Goal: Task Accomplishment & Management: Manage account settings

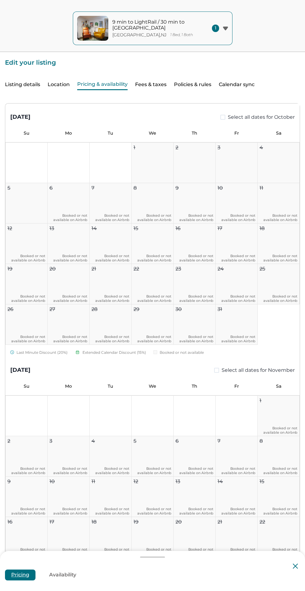
type input "**"
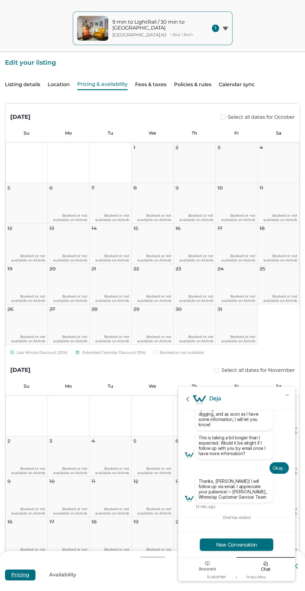
click at [22, 84] on button "Listing details" at bounding box center [22, 84] width 35 height 11
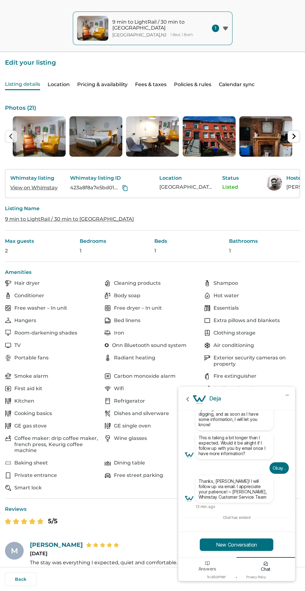
click at [118, 21] on p "9 min to LightRail / 30 min to [GEOGRAPHIC_DATA]" at bounding box center [154, 25] width 84 height 12
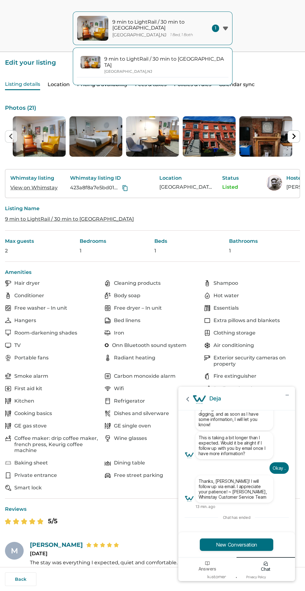
click at [124, 59] on p "9 min to LightRail / 30 min to [GEOGRAPHIC_DATA]" at bounding box center [164, 62] width 120 height 12
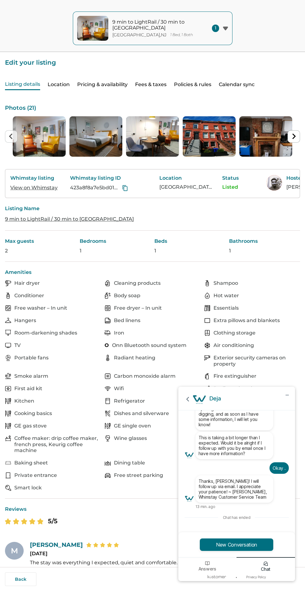
click at [228, 20] on button "9 min to LightRail / 30 min to NYC Jersey City , NJ 1 Bed, 1 Bath 1" at bounding box center [153, 29] width 160 height 34
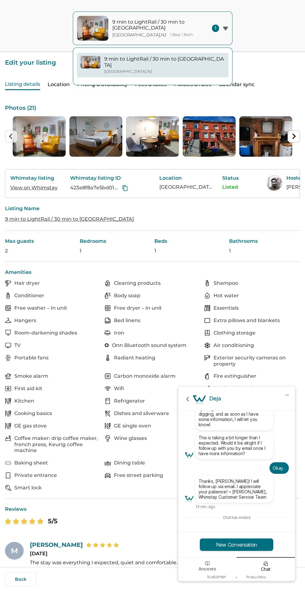
click at [168, 41] on button "9 min to LightRail / 30 min to NYC Jersey City , NJ 1 Bed, 1 Bath 1" at bounding box center [153, 29] width 160 height 34
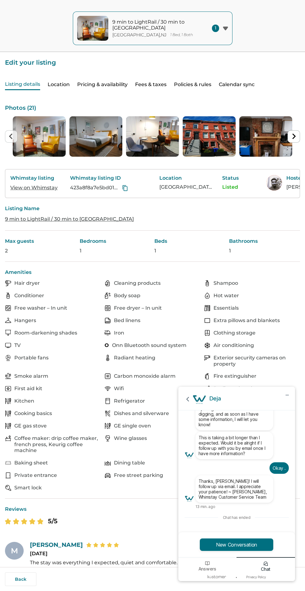
click at [296, 391] on div "Deja 👋 Hi there! I’m a bot, here to help you reach our customer service team. Y…" at bounding box center [236, 484] width 124 height 202
click at [21, 79] on button "Listing details" at bounding box center [22, 84] width 35 height 11
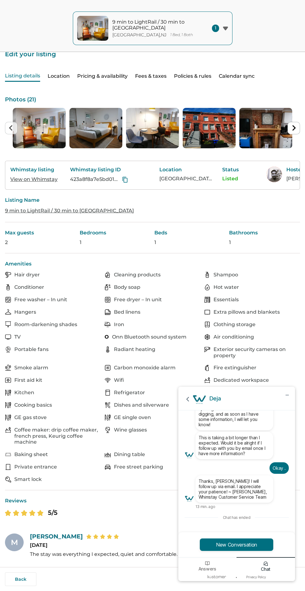
scroll to position [16, 0]
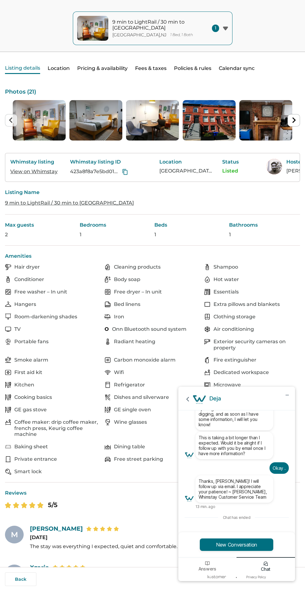
click at [288, 386] on div "Deja 👋 Hi there! I’m a bot, here to help you reach our customer service team. Y…" at bounding box center [236, 484] width 124 height 202
click at [278, 435] on div "Toaster" at bounding box center [252, 428] width 96 height 18
click at [25, 586] on button "Back" at bounding box center [20, 580] width 31 height 14
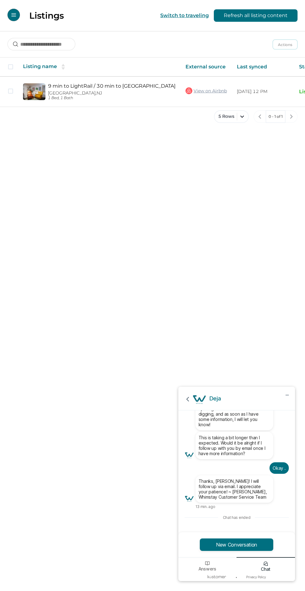
click at [282, 385] on div "Deja 👋 Hi there! I’m a bot, here to help you reach our customer service team. Y…" at bounding box center [236, 484] width 124 height 202
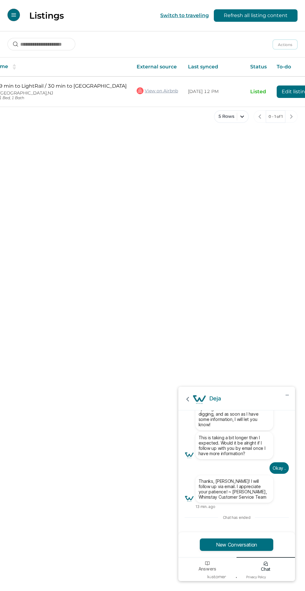
click at [240, 131] on button "Unlist listing" at bounding box center [247, 132] width 71 height 12
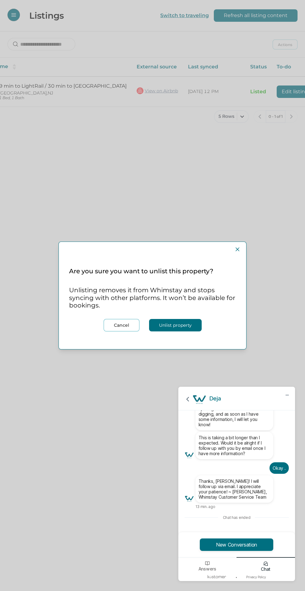
click at [182, 332] on button "Unlist property" at bounding box center [175, 325] width 53 height 12
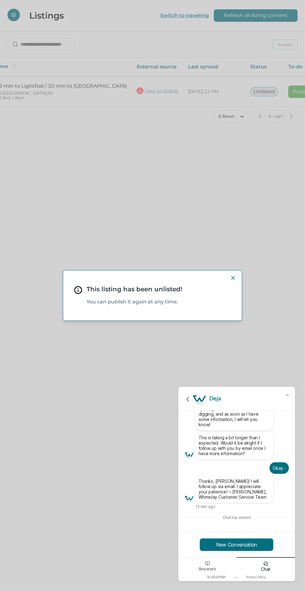
click at [231, 306] on div "This listing has been unlisted! You can publish it again at any time." at bounding box center [152, 296] width 179 height 50
click at [235, 283] on button "Close" at bounding box center [233, 278] width 10 height 10
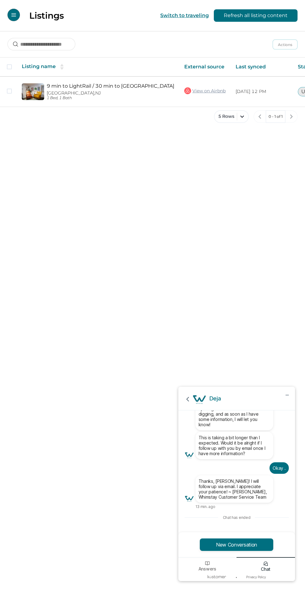
scroll to position [0, 69]
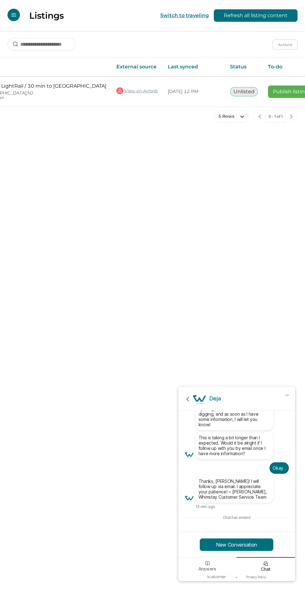
click at [247, 147] on button "View listing details" at bounding box center [247, 145] width 71 height 12
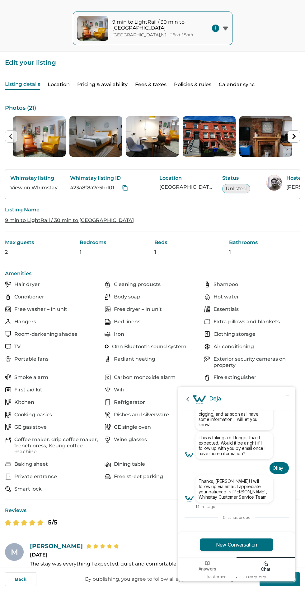
click at [105, 85] on button "Pricing & availability" at bounding box center [102, 84] width 50 height 11
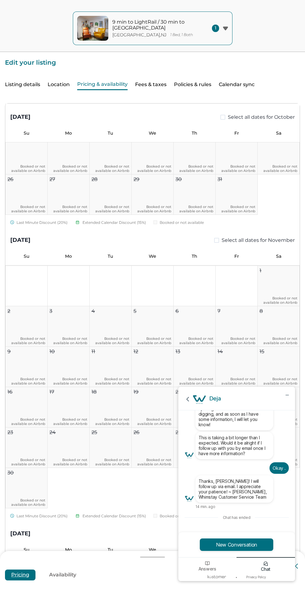
scroll to position [130, 0]
click at [172, 224] on div "Booked or not available" at bounding box center [178, 223] width 50 height 6
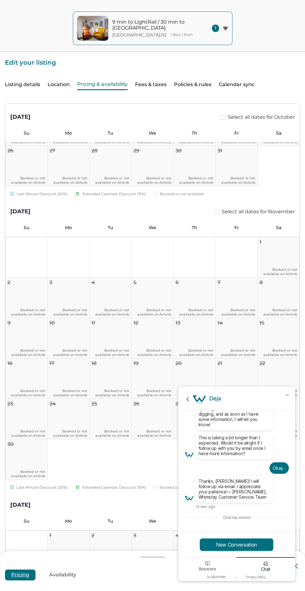
scroll to position [0, 0]
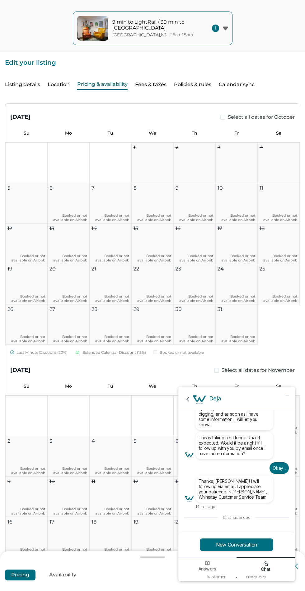
click at [34, 84] on button "Listing details" at bounding box center [22, 84] width 35 height 11
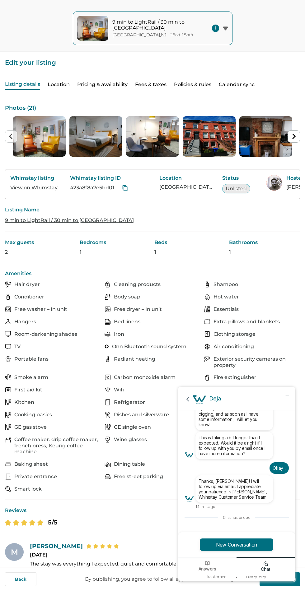
click at [250, 88] on button "Calendar sync" at bounding box center [237, 84] width 36 height 11
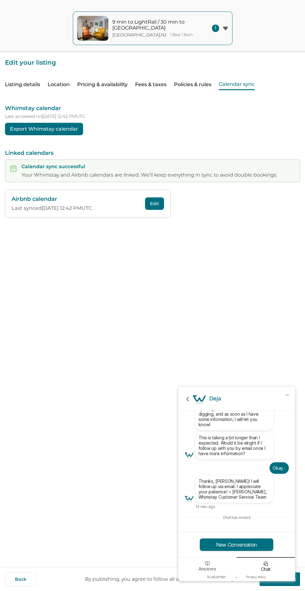
click at [229, 39] on button "9 min to LightRail / 30 min to NYC Jersey City , NJ 1 Bed, 1 Bath 1" at bounding box center [153, 29] width 160 height 34
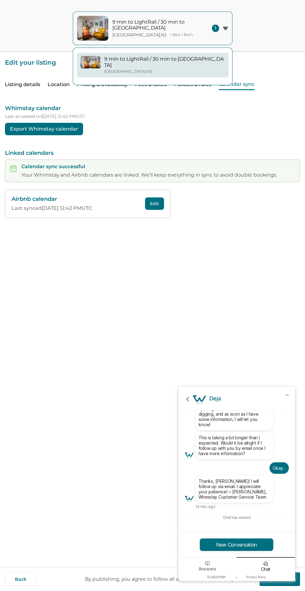
click at [279, 35] on div "9 min to LightRail / 30 min to NYC Jersey City , NJ 1 Bed, 1 Bath 1 9 min to Li…" at bounding box center [152, 26] width 305 height 52
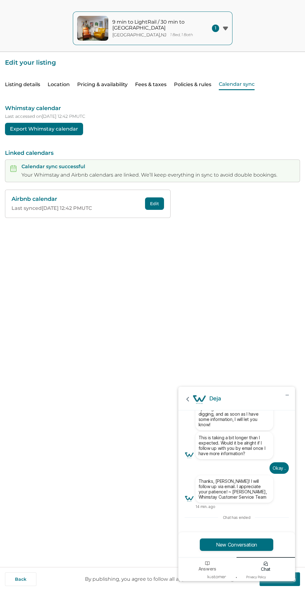
click at [42, 70] on div "Listing details Location Pricing & availability Fees & taxes Policies & rules C…" at bounding box center [152, 78] width 295 height 23
click at [284, 390] on div at bounding box center [286, 395] width 18 height 16
click at [286, 389] on div at bounding box center [286, 395] width 18 height 16
click at [284, 395] on icon "minimize chat widget" at bounding box center [287, 395] width 6 height 6
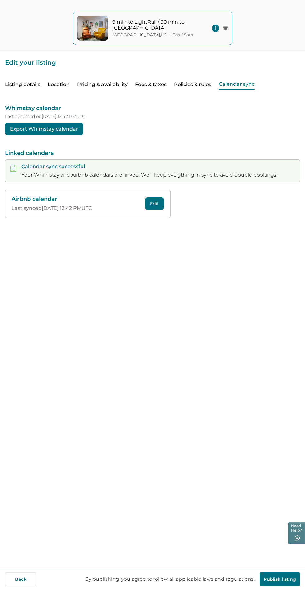
click at [30, 586] on button "Back" at bounding box center [20, 580] width 31 height 14
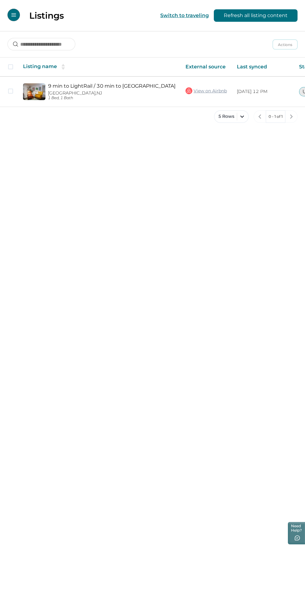
click at [11, 90] on span at bounding box center [10, 91] width 5 height 5
click at [279, 40] on button "Actions" at bounding box center [285, 45] width 25 height 10
click at [263, 147] on div "Listings Switch to traveling Refresh all listing content Actions Actions Publis…" at bounding box center [152, 309] width 305 height 563
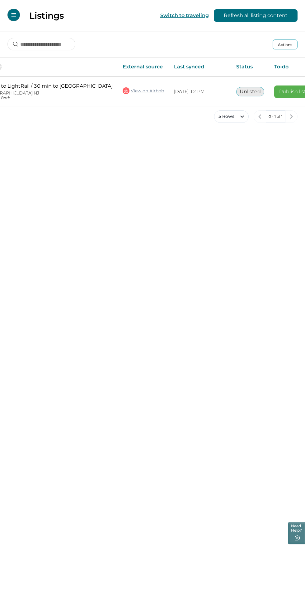
scroll to position [0, 69]
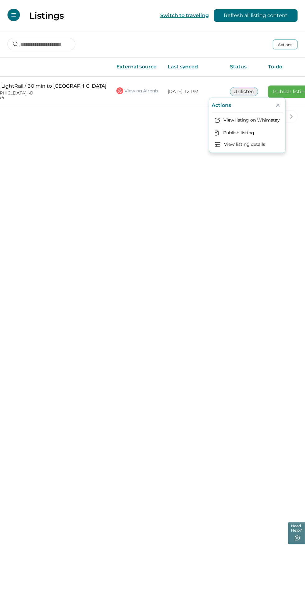
click at [271, 115] on button "View listing on Whimstay" at bounding box center [247, 120] width 71 height 12
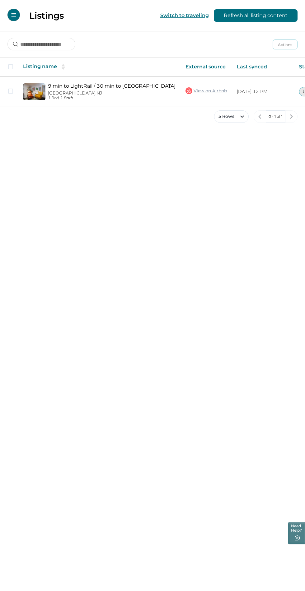
click at [275, 16] on button "Refresh all listing content" at bounding box center [256, 15] width 84 height 12
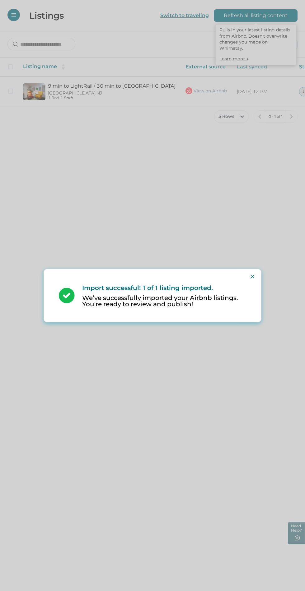
click at [253, 277] on icon "Close" at bounding box center [252, 277] width 4 height 4
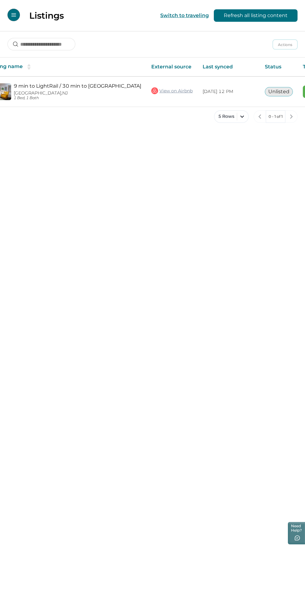
scroll to position [0, 69]
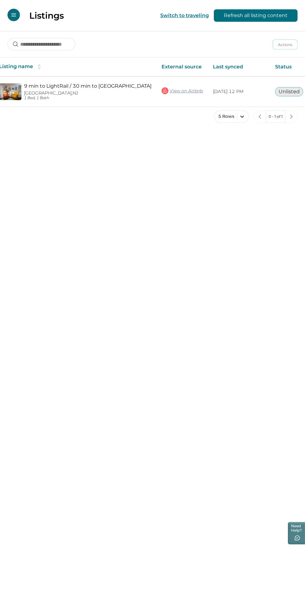
scroll to position [0, 0]
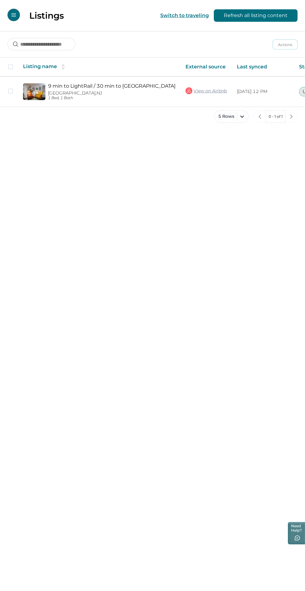
click at [14, 15] on icon "Open Menu" at bounding box center [14, 15] width 6 height 6
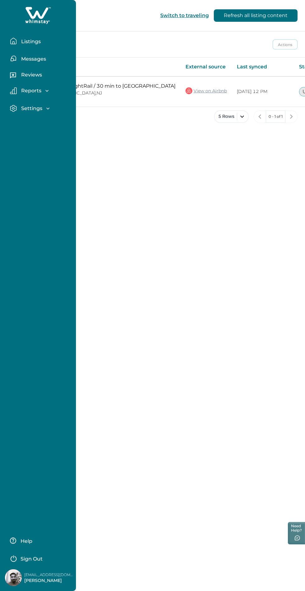
click at [48, 108] on icon "button" at bounding box center [48, 108] width 6 height 6
click at [52, 120] on p "Profile details" at bounding box center [37, 122] width 36 height 6
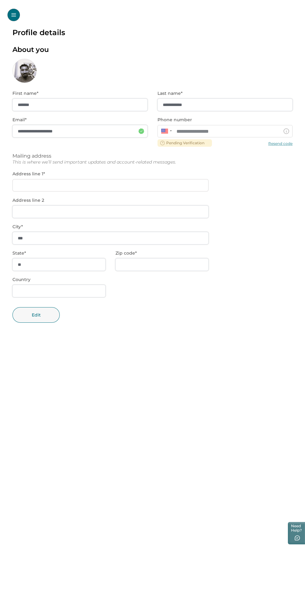
click at [14, 15] on icon "Open Menu" at bounding box center [13, 14] width 5 height 3
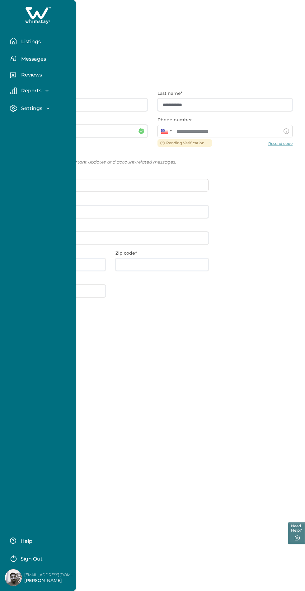
click at [48, 108] on icon "button" at bounding box center [48, 108] width 6 height 6
click at [42, 138] on button "Payout method" at bounding box center [44, 134] width 61 height 12
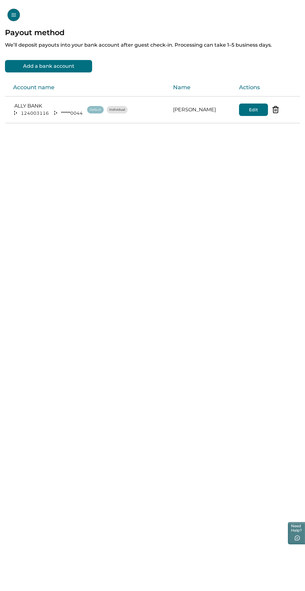
click at [14, 15] on icon "Open Menu" at bounding box center [13, 14] width 5 height 3
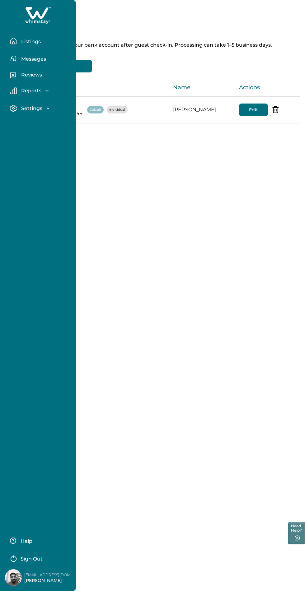
click at [21, 574] on div "waarithabdul@gmail.com Waarith Abdul Majeed" at bounding box center [39, 578] width 69 height 17
click at [40, 583] on p "[PERSON_NAME]" at bounding box center [49, 581] width 50 height 6
click at [70, 476] on div "Listings Messages Reviews Reports Earnings Reservations Payouts Settings Profil…" at bounding box center [38, 295] width 76 height 591
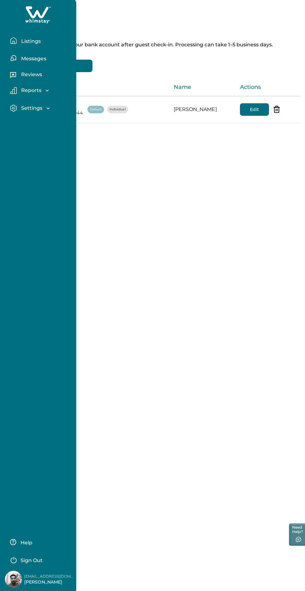
click at [39, 45] on button "Listings" at bounding box center [40, 41] width 61 height 12
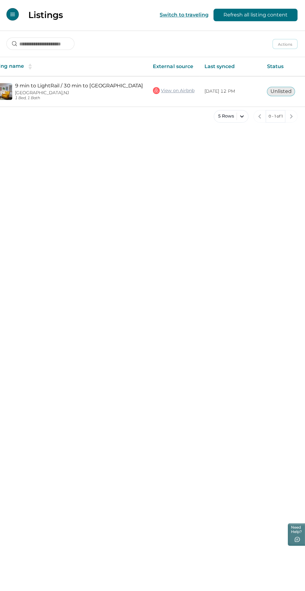
scroll to position [0, 69]
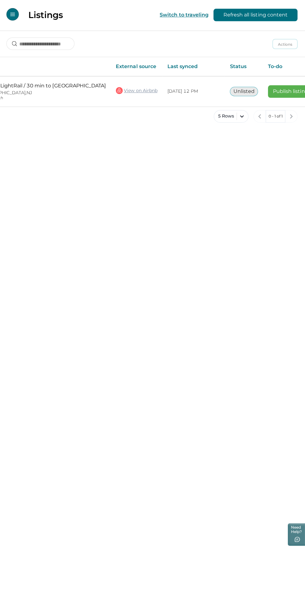
click at [169, 176] on div "Listings Switch to traveling Refresh all listing content Actions Actions Publis…" at bounding box center [152, 309] width 305 height 563
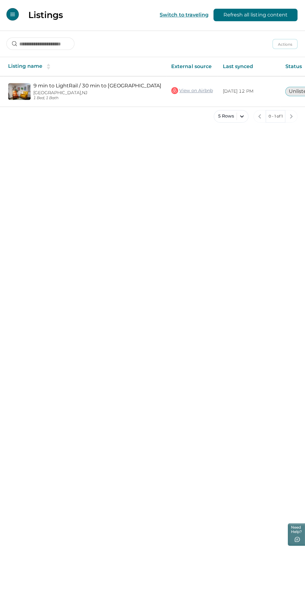
scroll to position [0, 0]
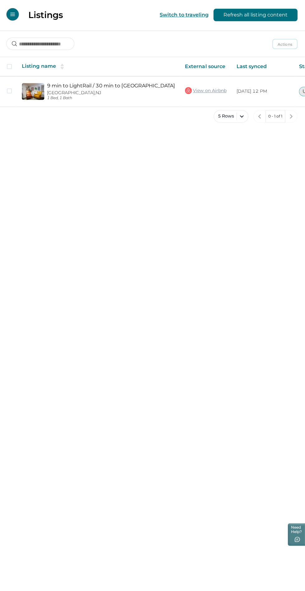
click at [112, 86] on link "9 min to LightRail / 30 min to [GEOGRAPHIC_DATA]" at bounding box center [112, 86] width 128 height 6
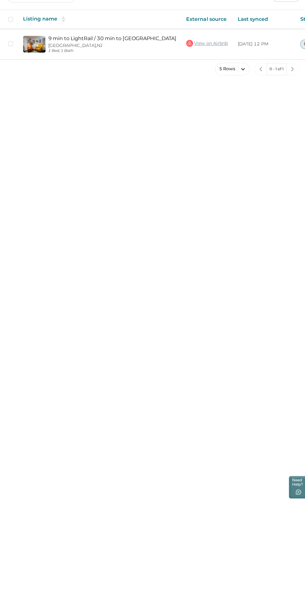
click at [12, 91] on span at bounding box center [10, 91] width 5 height 5
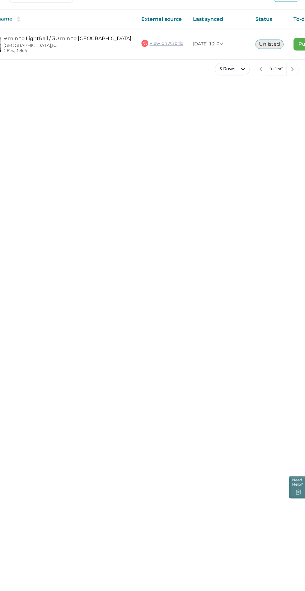
scroll to position [0, 69]
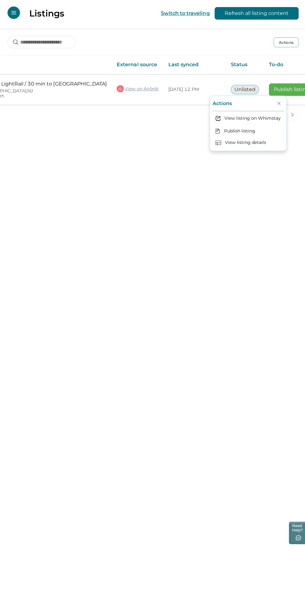
click at [155, 207] on div "Listings Switch to traveling Refresh all listing content Actions Actions Publis…" at bounding box center [152, 309] width 305 height 563
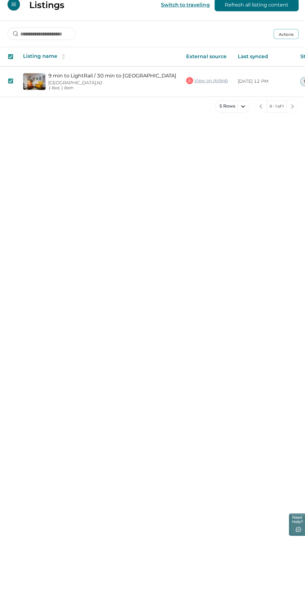
click at [16, 15] on icon "Open Menu" at bounding box center [14, 15] width 6 height 6
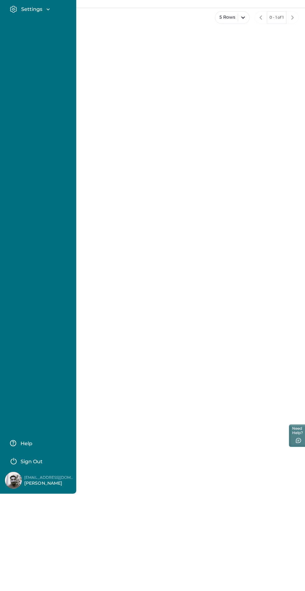
click at [14, 591] on div "Help Sign Out waarithabdul@gmail.com Waarith Abdul Majeed" at bounding box center [38, 561] width 76 height 62
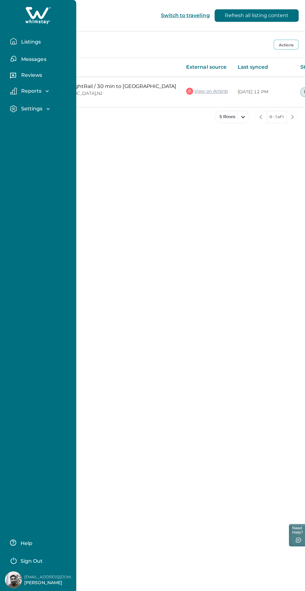
click at [38, 108] on p "Settings" at bounding box center [30, 108] width 23 height 6
click at [50, 90] on button "Reports" at bounding box center [40, 90] width 61 height 7
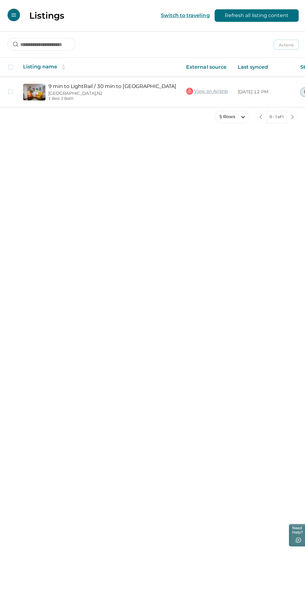
click at [17, 14] on button "Open Menu" at bounding box center [13, 15] width 12 height 12
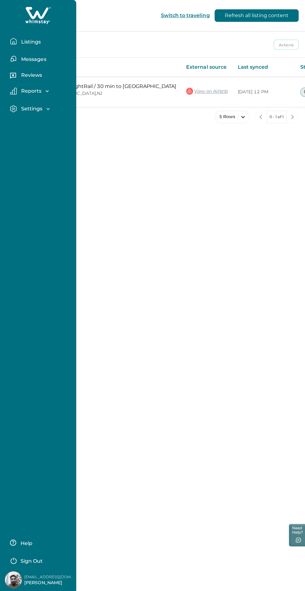
click at [12, 582] on img at bounding box center [13, 578] width 17 height 17
click at [23, 581] on div "waarithabdul@gmail.com Waarith Abdul Majeed" at bounding box center [48, 578] width 52 height 12
click at [57, 583] on p "[PERSON_NAME]" at bounding box center [49, 581] width 50 height 6
click at [109, 488] on div "Listings Switch to traveling Refresh all listing content Actions Actions Publis…" at bounding box center [152, 309] width 305 height 563
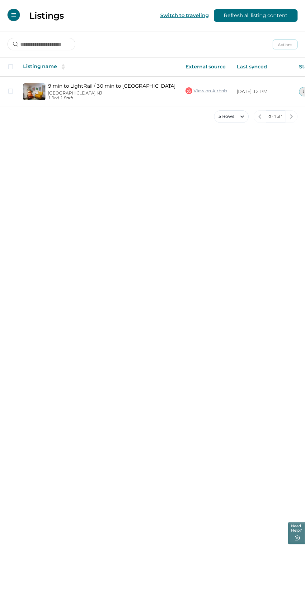
click at [15, 18] on button "Open Menu" at bounding box center [13, 15] width 12 height 12
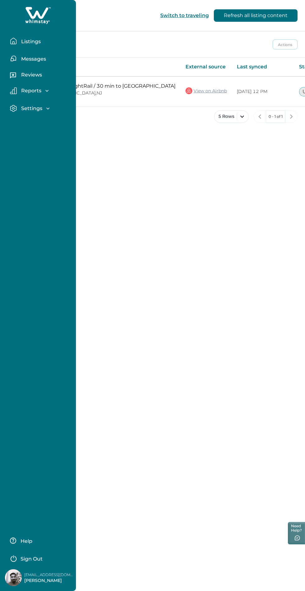
click at [43, 109] on div "Settings" at bounding box center [34, 108] width 34 height 6
click at [55, 123] on p "Profile details" at bounding box center [37, 122] width 36 height 6
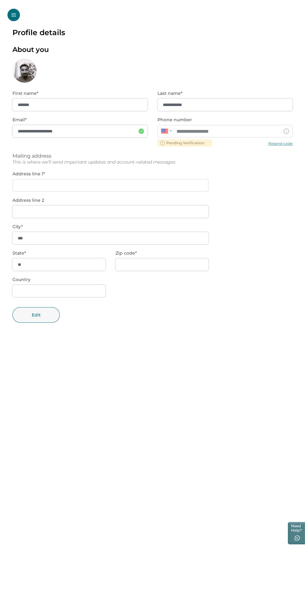
click at [14, 15] on icon "Open Menu" at bounding box center [13, 14] width 5 height 3
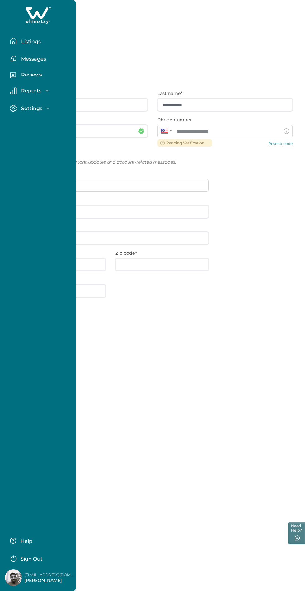
click at [48, 108] on icon "button" at bounding box center [48, 108] width 6 height 6
click at [56, 133] on p "Payout method" at bounding box center [40, 134] width 42 height 6
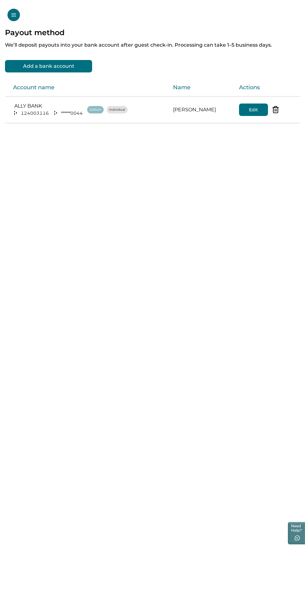
click at [279, 112] on icon "delete-acc" at bounding box center [276, 110] width 8 height 8
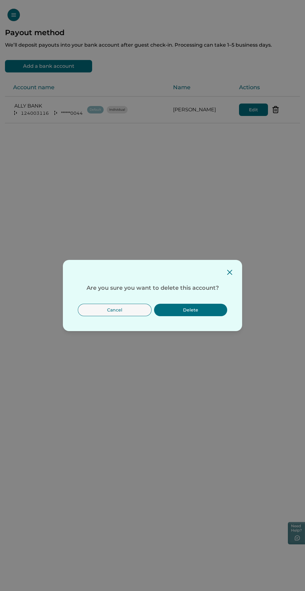
click at [206, 313] on button "Delete" at bounding box center [190, 310] width 73 height 12
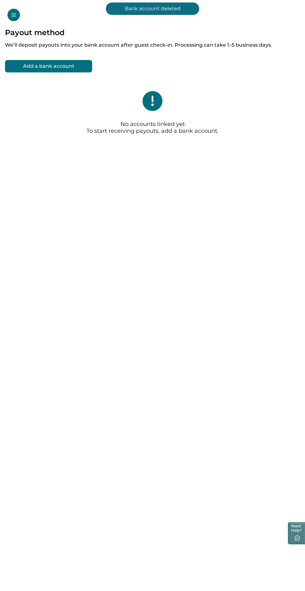
click at [14, 16] on icon "Open Menu" at bounding box center [14, 15] width 6 height 6
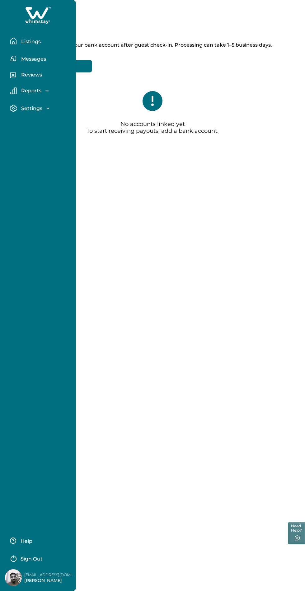
click at [200, 240] on div "Payout method We’ll deposit payouts into your bank account after guest check-in…" at bounding box center [152, 309] width 305 height 563
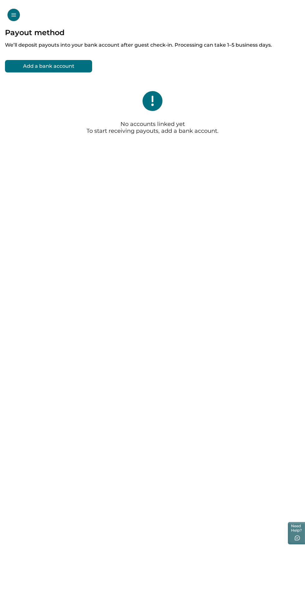
click at [297, 544] on button "Need Help?" at bounding box center [297, 533] width 19 height 22
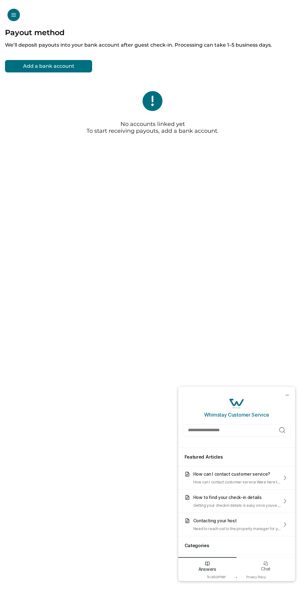
click at [238, 533] on div "Contacting your host Need to reach out to the property manager for your Whimsta…" at bounding box center [236, 524] width 117 height 23
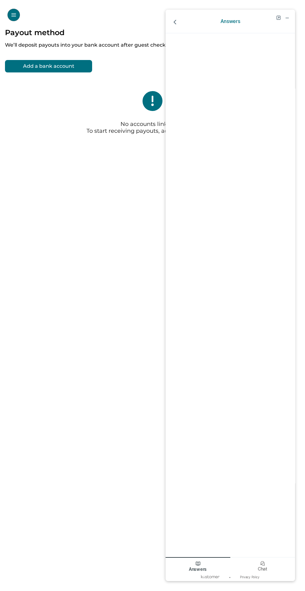
click at [256, 564] on div "Chat" at bounding box center [262, 566] width 65 height 16
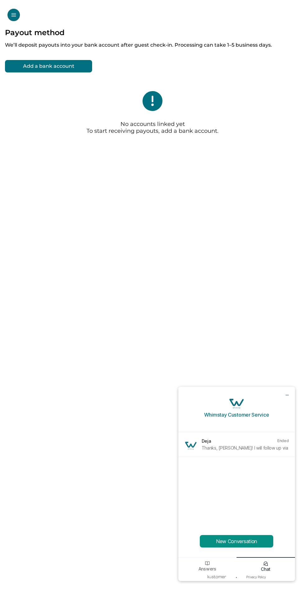
click at [251, 538] on button "New Conversation" at bounding box center [236, 541] width 73 height 12
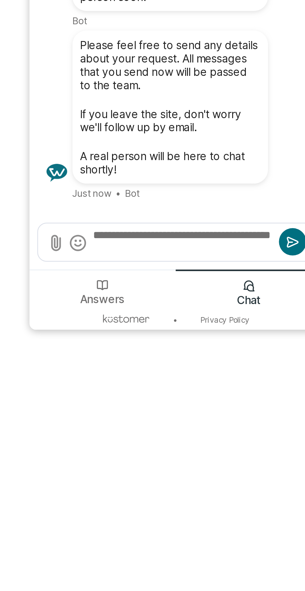
type textarea "**********"
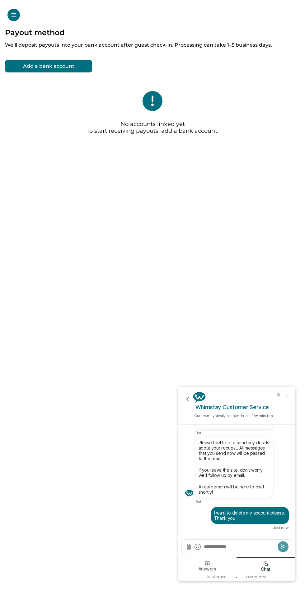
click at [14, 15] on icon "Open Menu" at bounding box center [13, 14] width 5 height 3
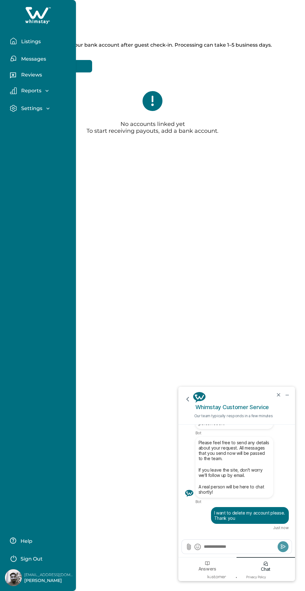
click at [49, 21] on icon at bounding box center [38, 15] width 26 height 19
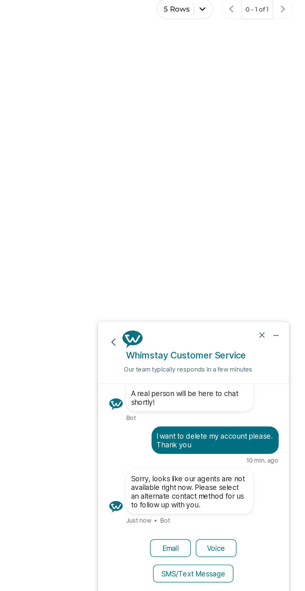
scroll to position [1, 0]
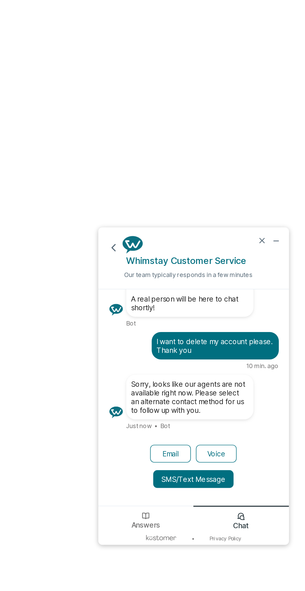
click at [144, 384] on button "SMS/Text Message" at bounding box center [153, 379] width 49 height 11
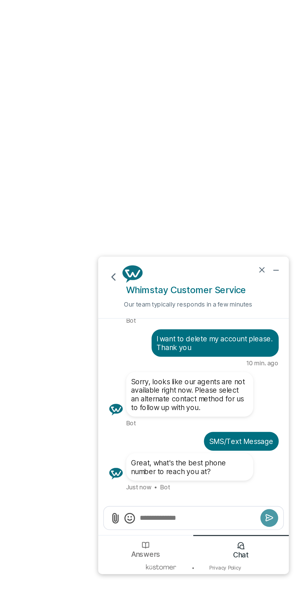
scroll to position [19, 0]
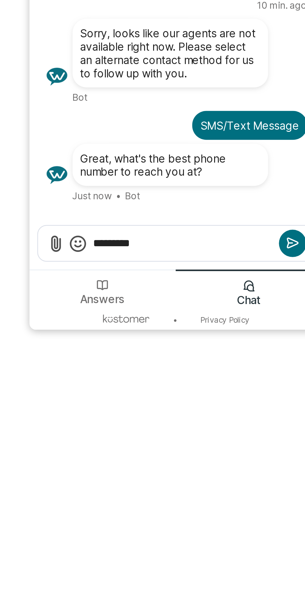
type textarea "**********"
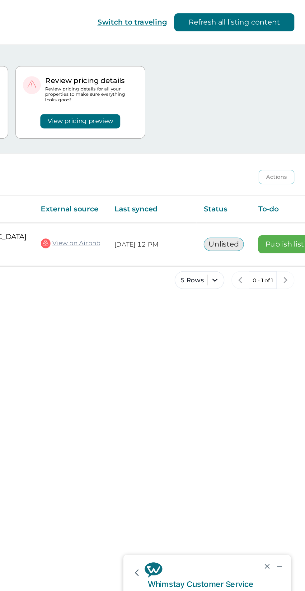
scroll to position [0, 69]
click at [268, 166] on button "Publish listing" at bounding box center [290, 170] width 45 height 12
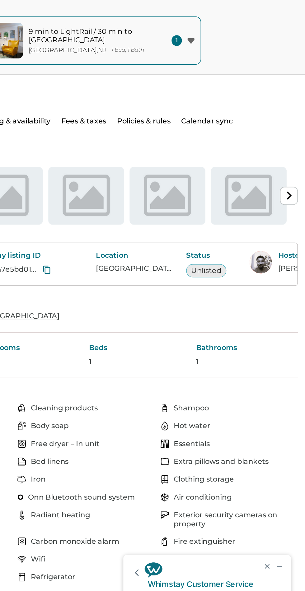
type input "**"
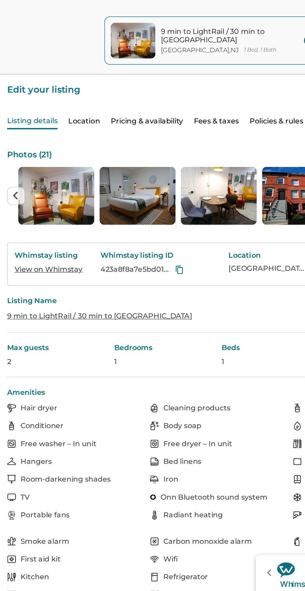
click at [113, 84] on button "Pricing & availability" at bounding box center [102, 84] width 50 height 11
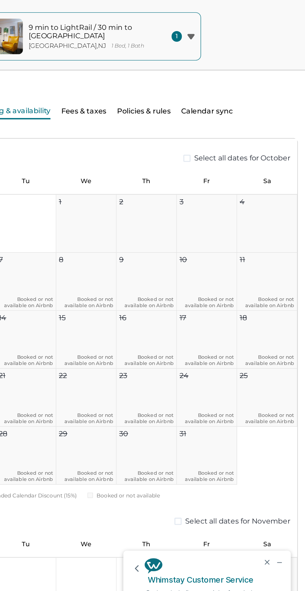
click at [240, 82] on button "Calendar sync" at bounding box center [237, 80] width 36 height 11
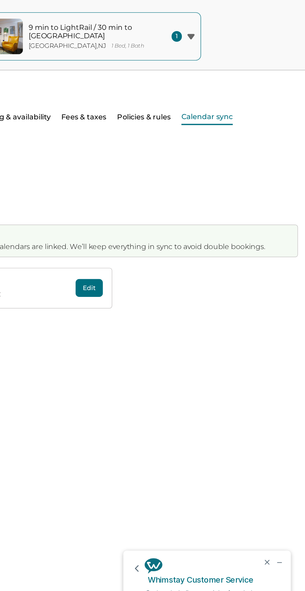
scroll to position [4, 0]
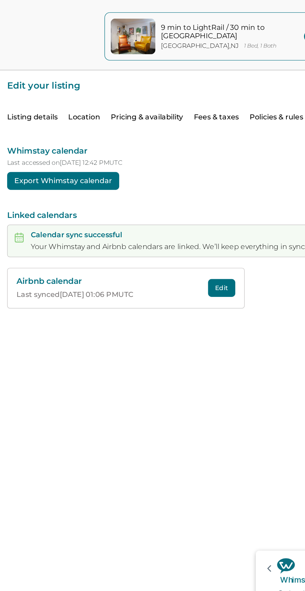
click at [29, 79] on button "Listing details" at bounding box center [22, 84] width 35 height 11
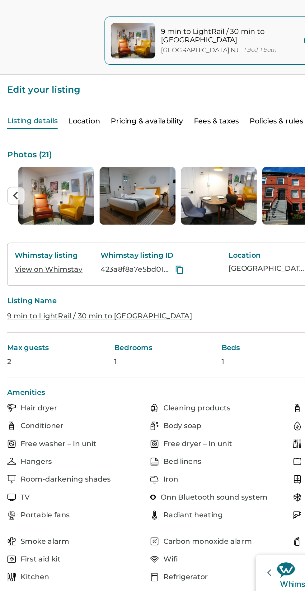
click at [39, 190] on link "View on Whimstay" at bounding box center [33, 188] width 47 height 6
click at [32, 87] on button "Listing details" at bounding box center [22, 84] width 35 height 11
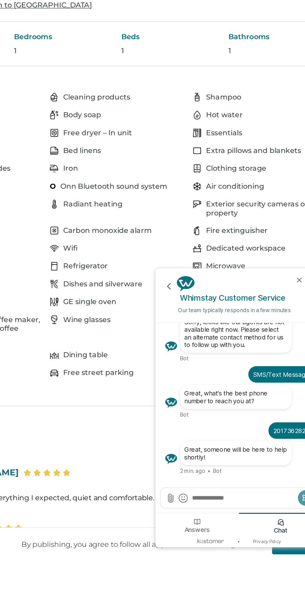
scroll to position [17, 0]
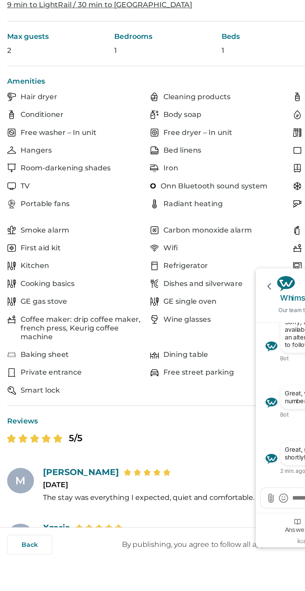
click at [18, 586] on button "Back" at bounding box center [20, 580] width 31 height 14
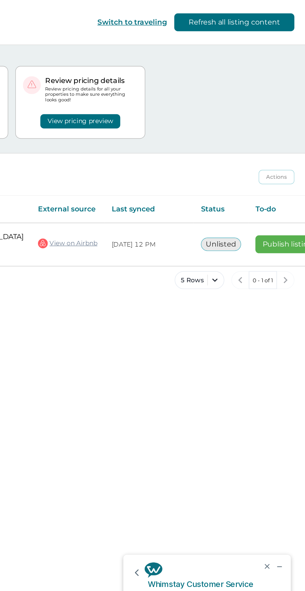
scroll to position [0, 69]
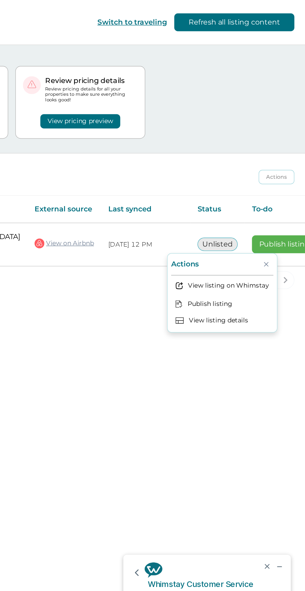
click at [183, 252] on div "Listings Switch to traveling Refresh all listing content Your next steps Connec…" at bounding box center [152, 309] width 305 height 563
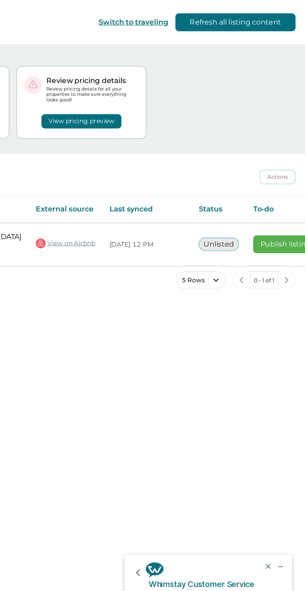
scroll to position [0, 0]
click at [178, 217] on div "Listings Switch to traveling Refresh all listing content Your next steps Connec…" at bounding box center [152, 309] width 305 height 563
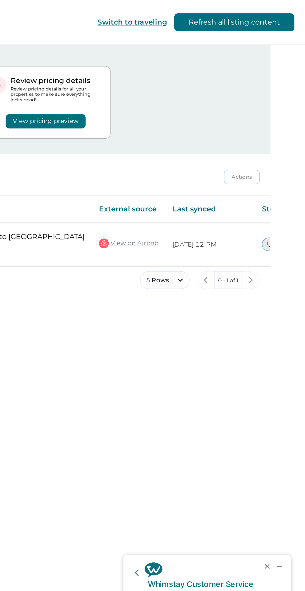
scroll to position [0, 45]
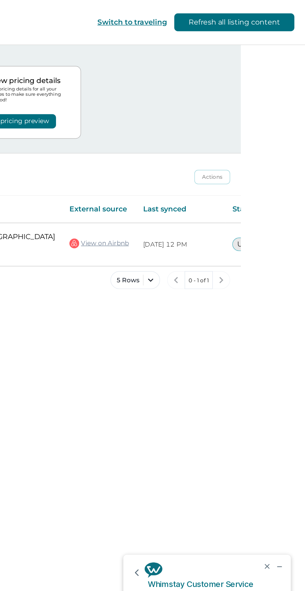
click at [176, 566] on div "Whimstay Customer Service Our team typically responds in a few minutes" at bounding box center [179, 572] width 117 height 38
click at [130, 566] on icon "go back" at bounding box center [130, 565] width 2 height 4
